Goal: Task Accomplishment & Management: Manage account settings

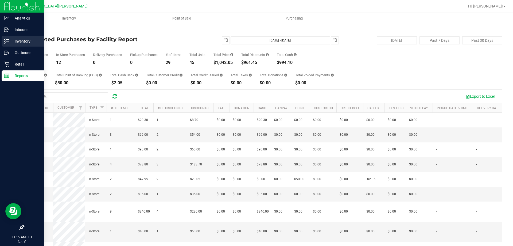
click at [18, 40] on p "Inventory" at bounding box center [25, 41] width 32 height 6
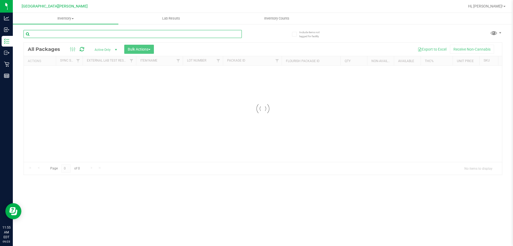
click at [64, 34] on input "text" at bounding box center [133, 34] width 218 height 8
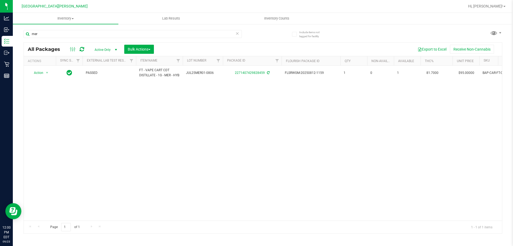
click at [311, 141] on div "Action Action Adjust qty Create package Edit attributes Global inventory Locate…" at bounding box center [263, 142] width 478 height 155
click at [44, 34] on input "mer" at bounding box center [133, 34] width 218 height 8
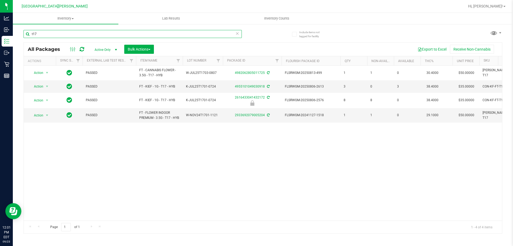
type input "t17"
drag, startPoint x: 327, startPoint y: 152, endPoint x: 338, endPoint y: 145, distance: 13.7
click at [327, 149] on div "Action Action Adjust qty Create package Edit attributes Global inventory Locate…" at bounding box center [263, 142] width 478 height 155
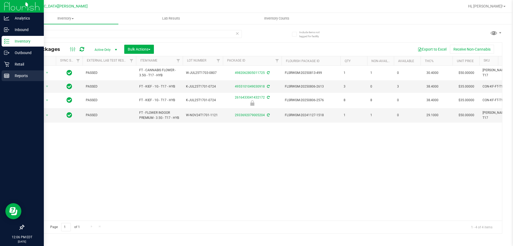
click at [26, 75] on p "Reports" at bounding box center [25, 75] width 32 height 6
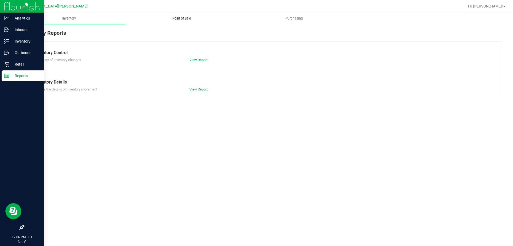
click at [176, 20] on span "Point of Sale" at bounding box center [181, 18] width 33 height 5
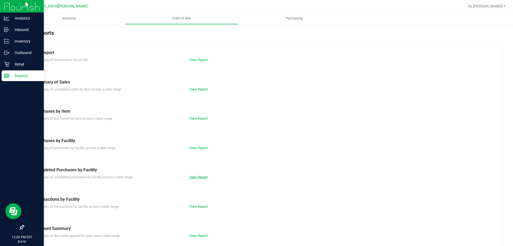
click at [194, 175] on link "View Report" at bounding box center [198, 177] width 18 height 4
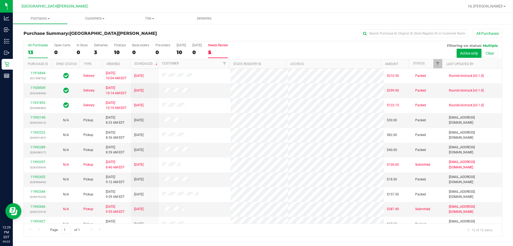
click at [228, 46] on div "Needs Review" at bounding box center [218, 45] width 20 height 4
click at [0, 0] on input "Needs Review 5" at bounding box center [0, 0] width 0 height 0
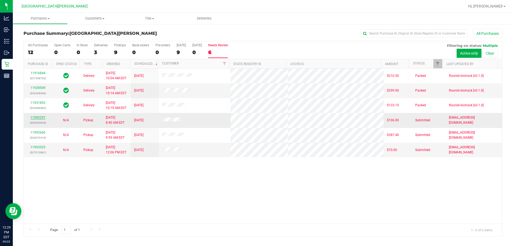
click at [38, 117] on link "11992297" at bounding box center [37, 117] width 15 height 4
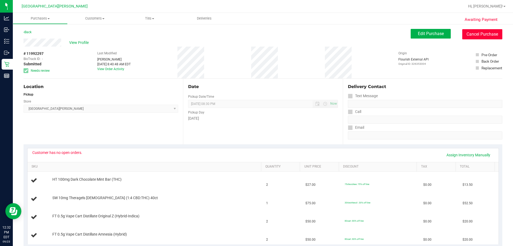
click at [471, 36] on button "Cancel Purchase" at bounding box center [482, 34] width 40 height 10
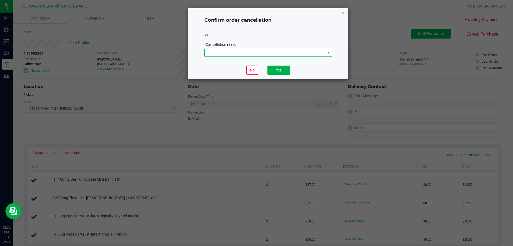
click at [259, 54] on span at bounding box center [265, 52] width 121 height 7
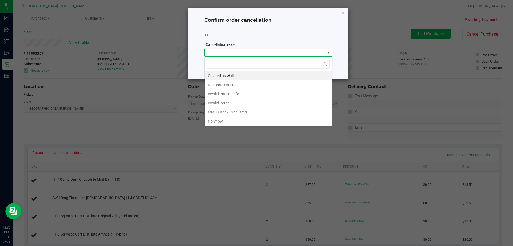
scroll to position [8, 128]
click at [223, 120] on li "No Show" at bounding box center [268, 121] width 127 height 9
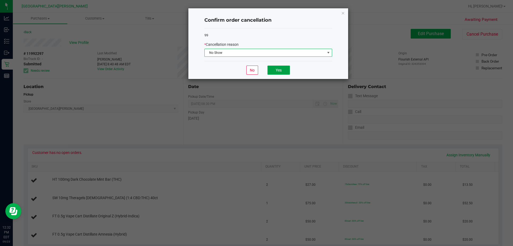
click at [278, 68] on button "Yes" at bounding box center [279, 69] width 22 height 9
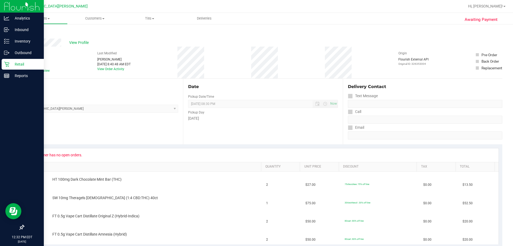
click at [15, 65] on p "Retail" at bounding box center [25, 64] width 32 height 6
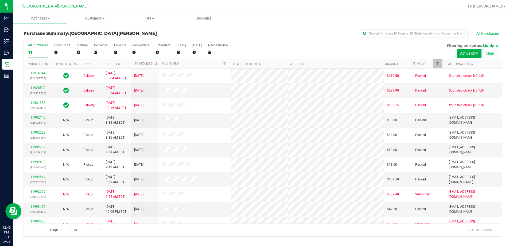
drag, startPoint x: 283, startPoint y: 42, endPoint x: 285, endPoint y: 40, distance: 2.8
click at [283, 41] on div "All Purchases 11 Open Carts 0 In Store 0 Deliveries 3 PickUps 8 Back-orders 0 P…" at bounding box center [263, 43] width 478 height 4
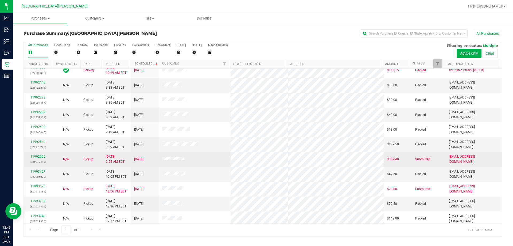
scroll to position [67, 0]
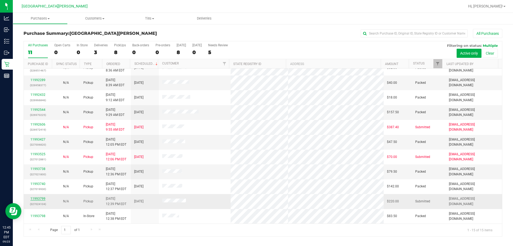
click at [37, 197] on link "11993799" at bounding box center [37, 198] width 15 height 4
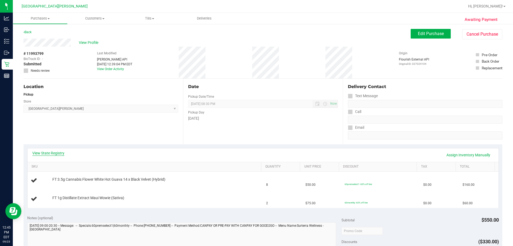
click at [61, 154] on link "View State Registry" at bounding box center [48, 152] width 32 height 5
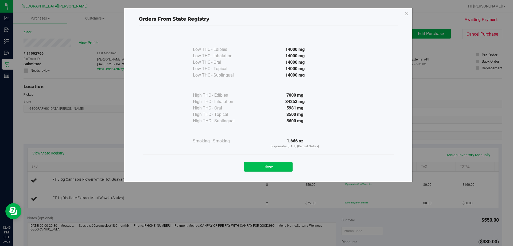
click at [268, 163] on button "Close" at bounding box center [268, 167] width 49 height 10
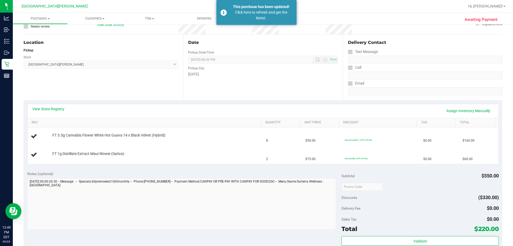
scroll to position [53, 0]
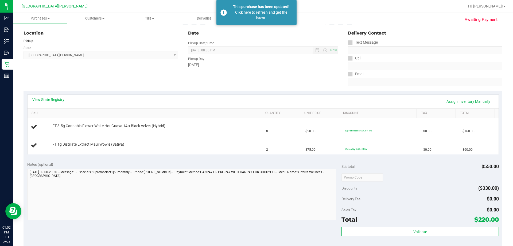
click at [290, 77] on div "Date Pickup Date/Time 09/23/2025 Now 09/23/2025 08:30 PM Now Pickup Day Tuesday" at bounding box center [263, 57] width 160 height 65
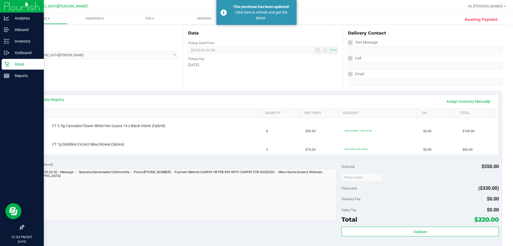
click at [6, 63] on icon at bounding box center [6, 63] width 5 height 5
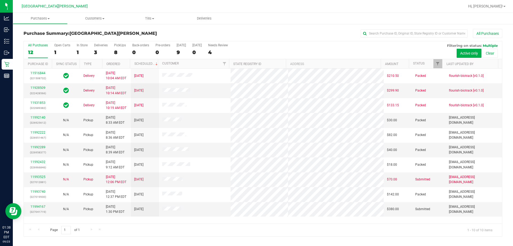
click at [308, 218] on div "11916844 (321508732) Delivery 9/12/2025 10:04 AM EDT 9/26/2025 $210.50 Packed f…" at bounding box center [263, 145] width 478 height 155
click at [42, 206] on link "11994167" at bounding box center [37, 206] width 15 height 4
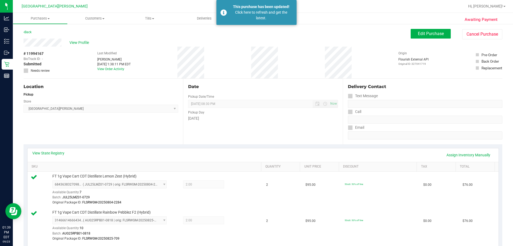
click at [280, 119] on div "Tuesday" at bounding box center [263, 118] width 150 height 6
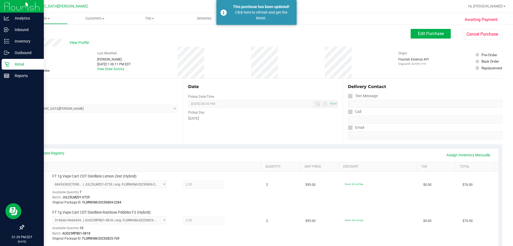
click at [22, 61] on p "Retail" at bounding box center [25, 64] width 32 height 6
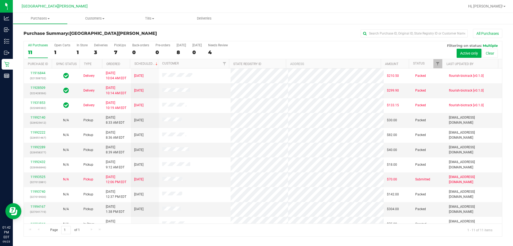
drag, startPoint x: 286, startPoint y: 23, endPoint x: 286, endPoint y: 18, distance: 5.1
click at [286, 23] on ul "Purchases Summary of purchases Fulfillment All purchases Customers All customer…" at bounding box center [269, 18] width 513 height 11
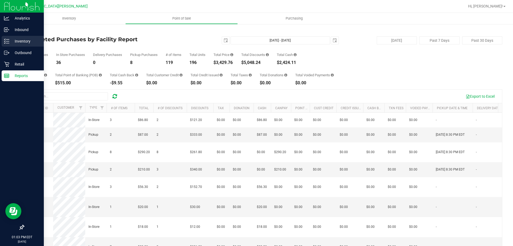
click at [11, 42] on p "Inventory" at bounding box center [25, 41] width 32 height 6
